Goal: Understand process/instructions: Learn how to perform a task or action

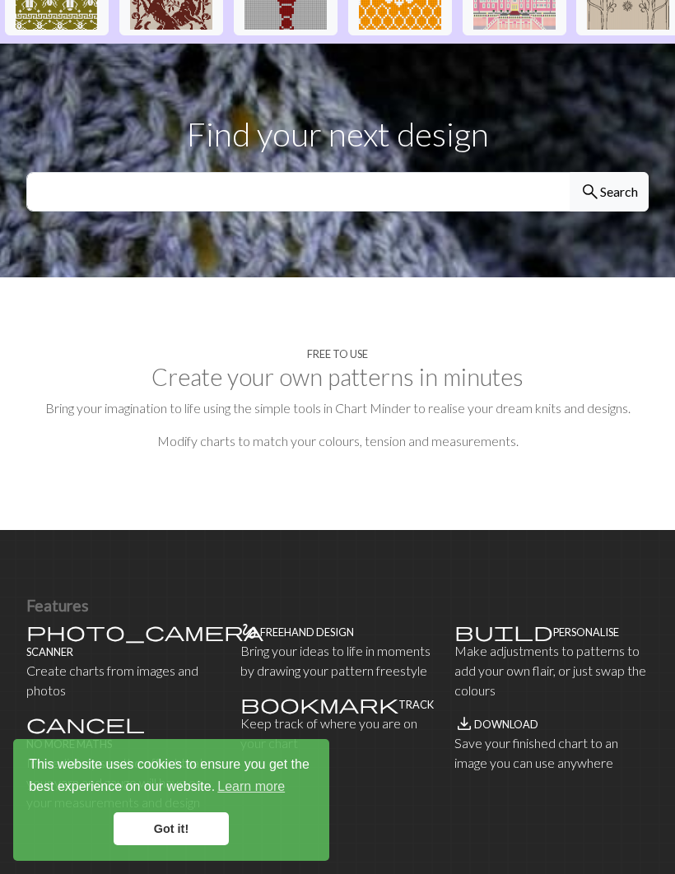
scroll to position [556, 0]
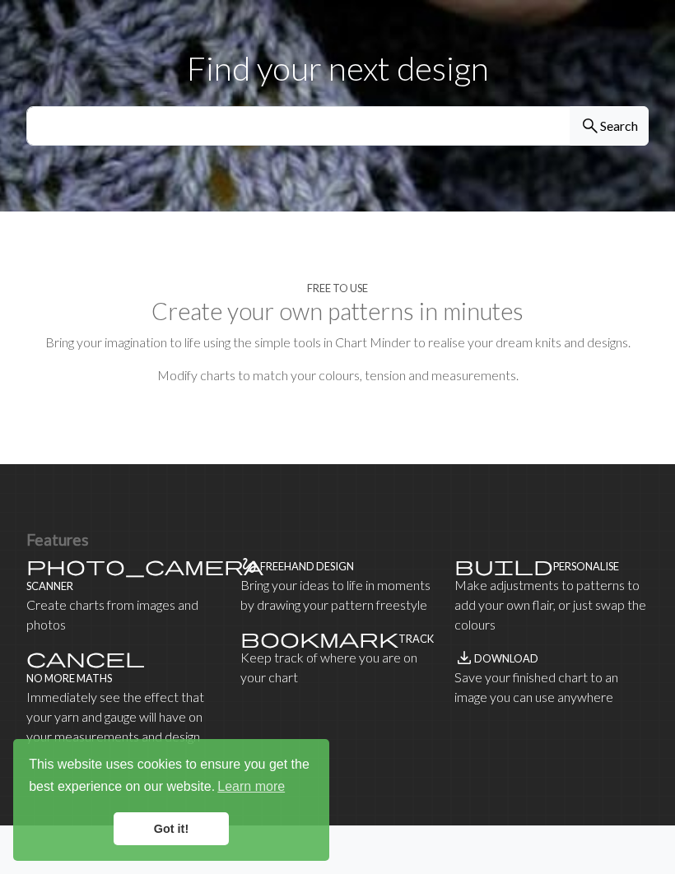
click at [171, 845] on link "Got it!" at bounding box center [171, 829] width 115 height 33
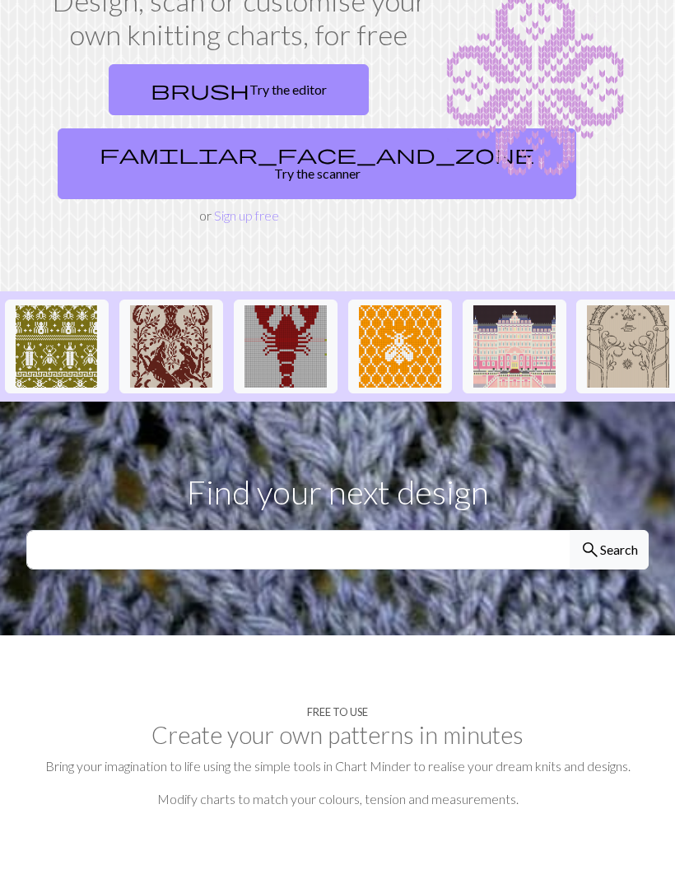
scroll to position [0, 0]
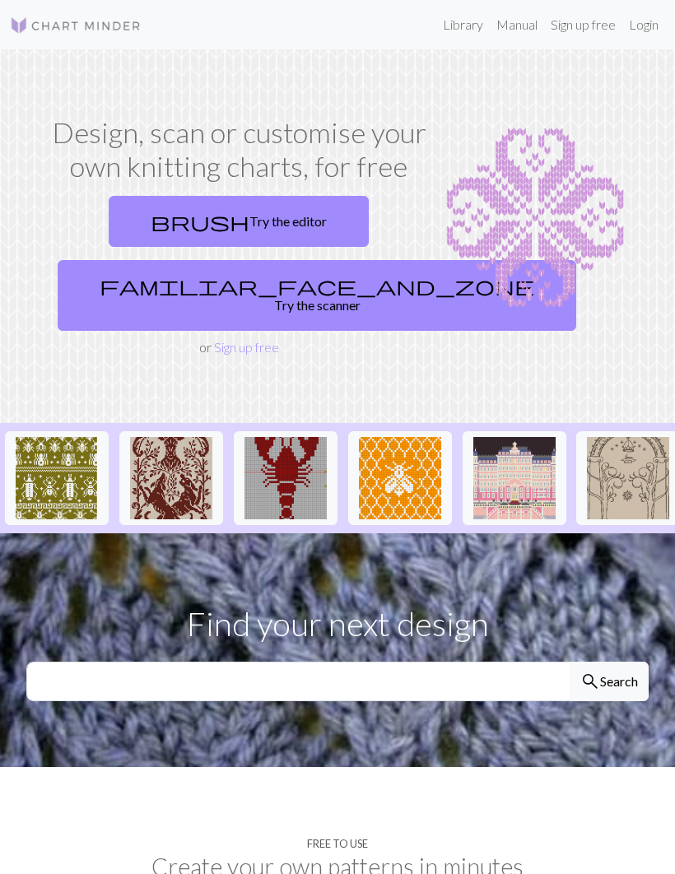
click at [470, 31] on link "Library" at bounding box center [463, 24] width 54 height 33
click at [529, 23] on link "Manual" at bounding box center [517, 24] width 54 height 33
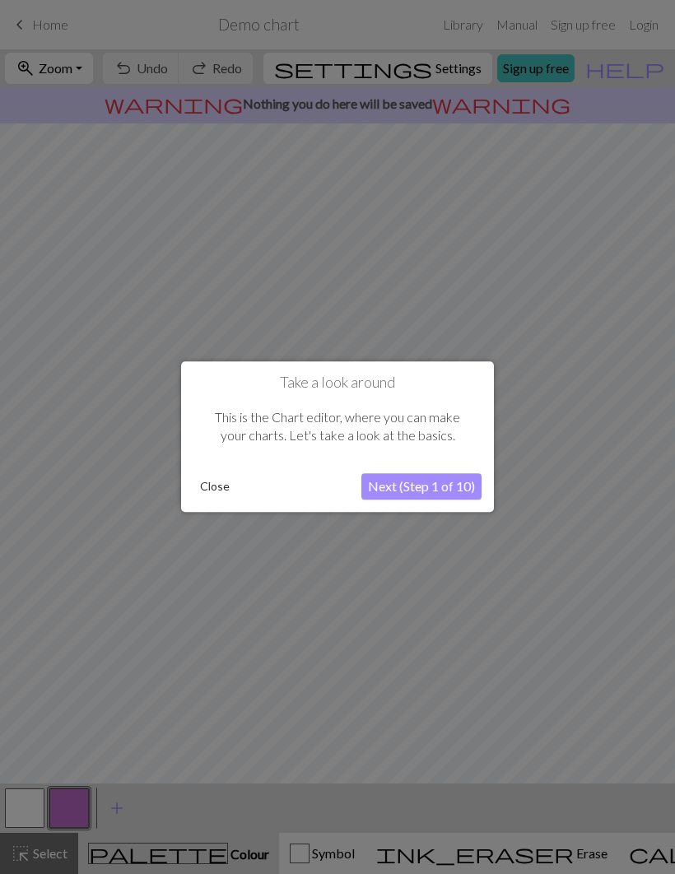
click at [429, 492] on button "Next (Step 1 of 10)" at bounding box center [421, 487] width 120 height 26
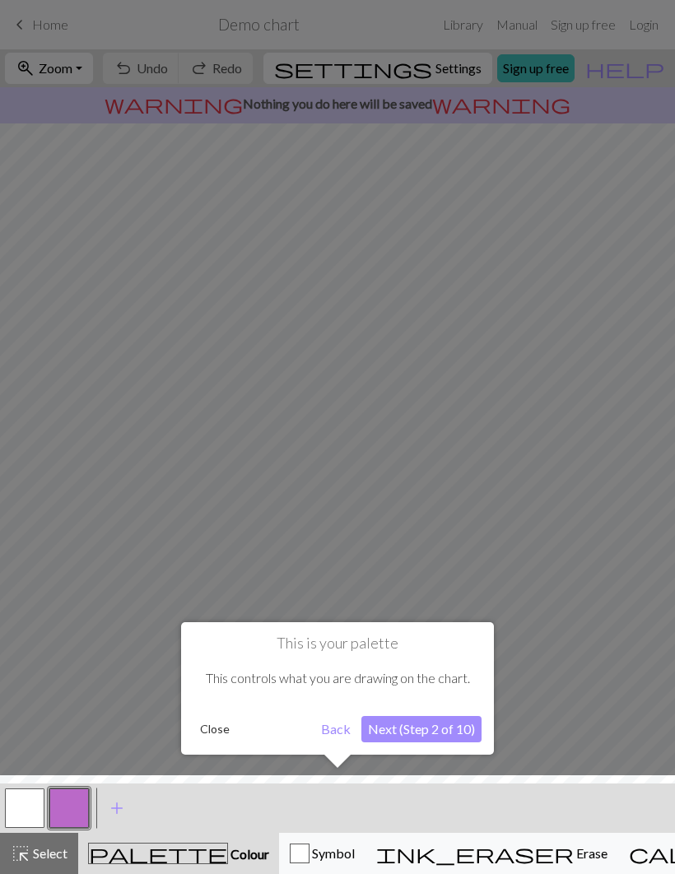
click at [423, 724] on button "Next (Step 2 of 10)" at bounding box center [421, 729] width 120 height 26
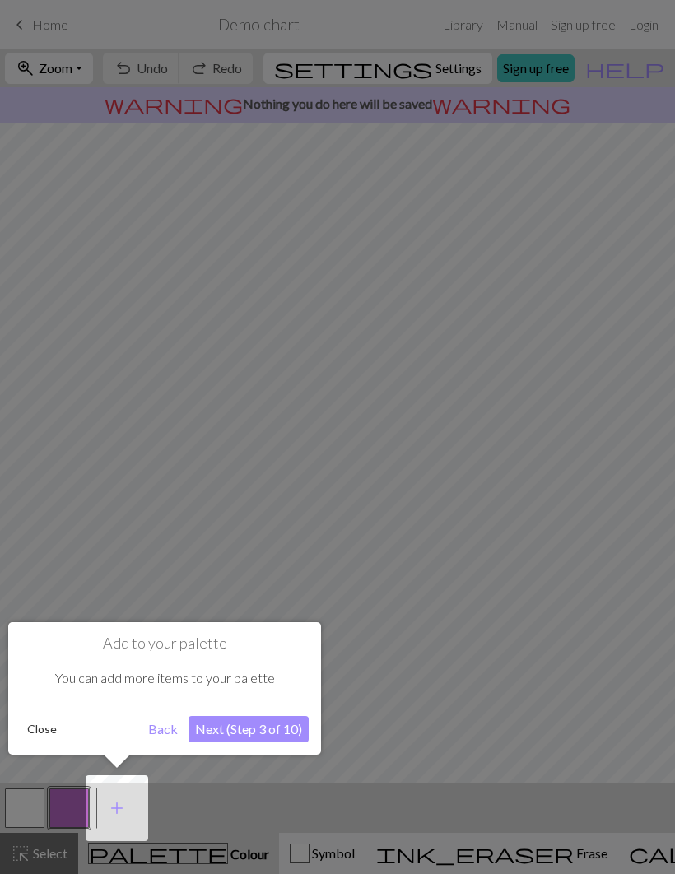
click at [257, 725] on button "Next (Step 3 of 10)" at bounding box center [249, 729] width 120 height 26
